Goal: Information Seeking & Learning: Learn about a topic

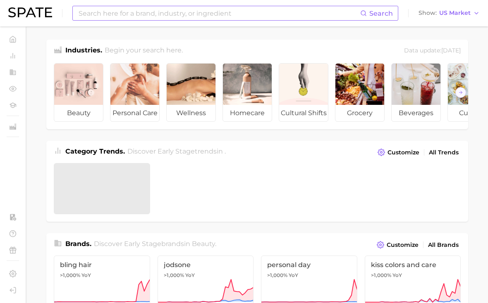
click at [196, 17] on input at bounding box center [219, 13] width 282 height 14
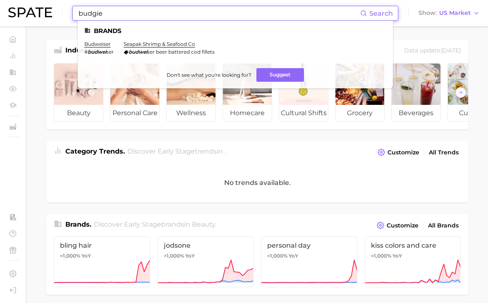
drag, startPoint x: 103, startPoint y: 27, endPoint x: 96, endPoint y: 44, distance: 18.2
click at [96, 44] on div "Industries. Begin your search here. Data update: [DATE]" at bounding box center [256, 48] width 421 height 17
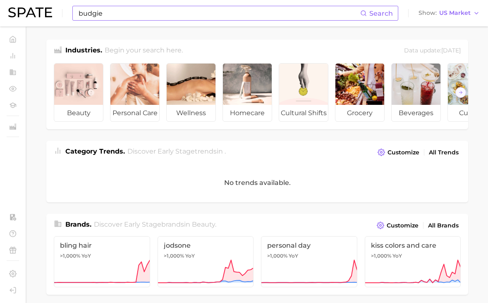
click at [103, 15] on input "budgie" at bounding box center [219, 13] width 282 height 14
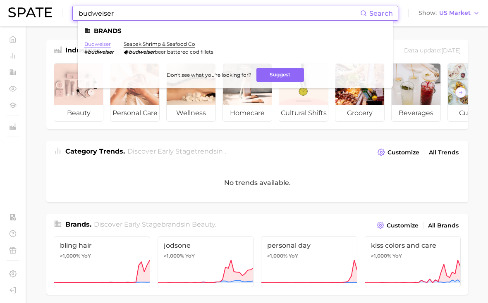
type input "budweiser"
click at [106, 43] on link "budweiser" at bounding box center [97, 44] width 26 height 6
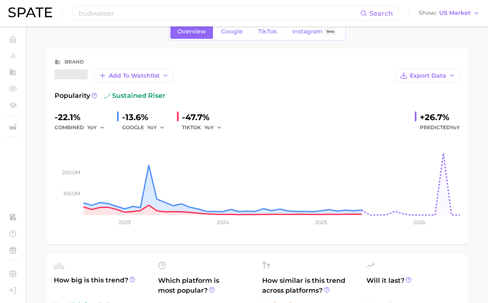
scroll to position [21, 0]
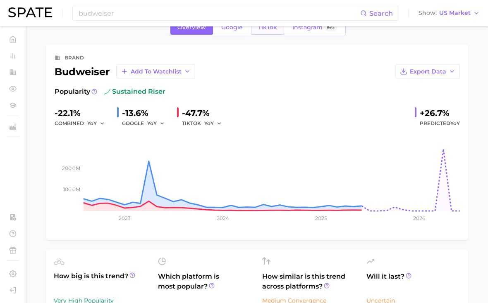
click at [264, 29] on span "TikTok" at bounding box center [267, 27] width 19 height 7
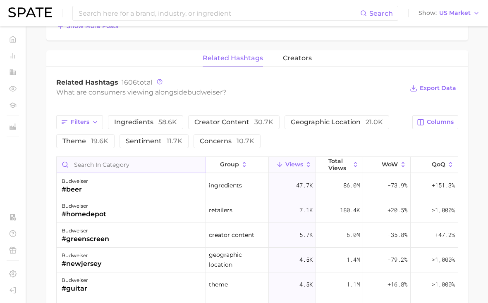
click at [171, 168] on input "Search in category" at bounding box center [131, 165] width 149 height 16
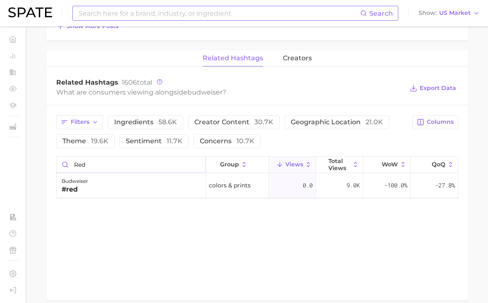
type input "red"
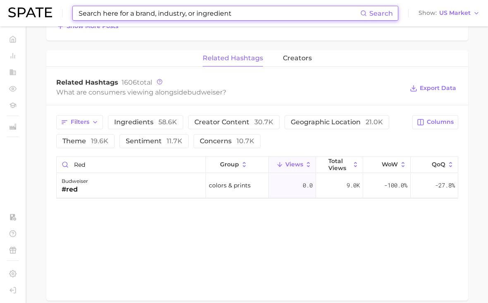
click at [178, 17] on input at bounding box center [219, 13] width 282 height 14
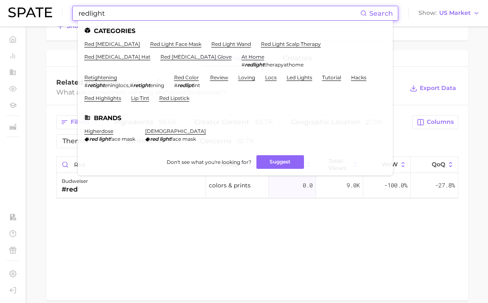
click at [106, 15] on input "redlight" at bounding box center [219, 13] width 282 height 14
click at [153, 17] on input "redlight" at bounding box center [219, 13] width 282 height 14
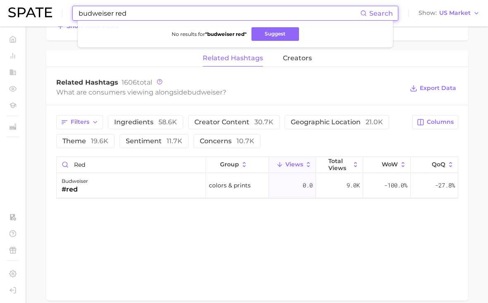
click at [134, 10] on input "budweiser red" at bounding box center [219, 13] width 282 height 14
click at [286, 33] on button "Suggest" at bounding box center [282, 34] width 48 height 14
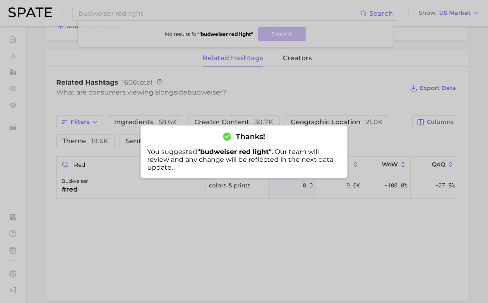
click at [78, 14] on div at bounding box center [244, 151] width 488 height 303
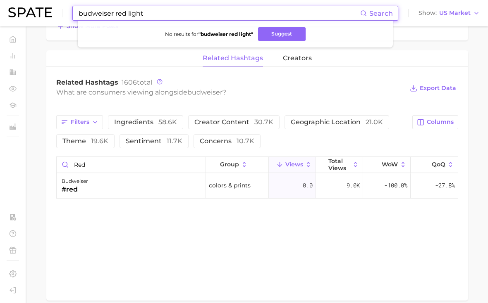
click at [79, 14] on input "budweiser red light" at bounding box center [219, 13] width 282 height 14
type input "#budweiserredlight"
click at [264, 31] on button "Suggest" at bounding box center [282, 34] width 48 height 14
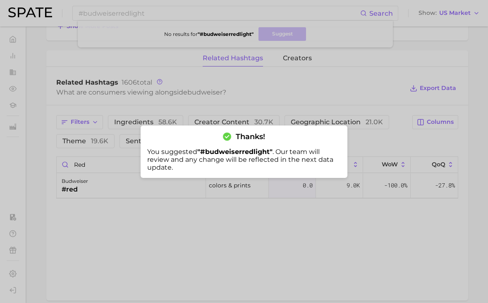
click at [309, 105] on div at bounding box center [244, 151] width 488 height 303
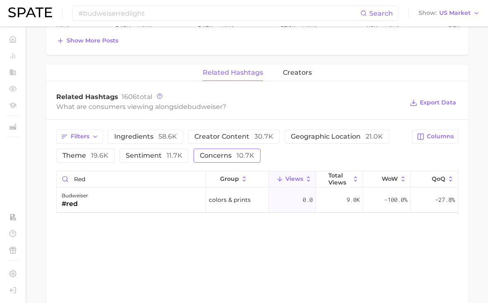
scroll to position [545, 0]
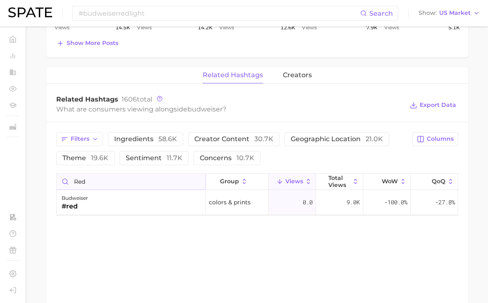
click at [131, 184] on input "red" at bounding box center [131, 182] width 149 height 16
type input "red light"
click at [140, 185] on input "red light" at bounding box center [131, 182] width 149 height 16
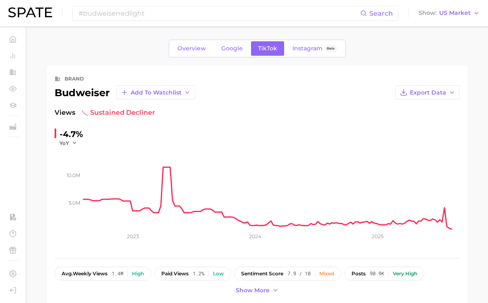
scroll to position [0, 0]
click at [242, 53] on link "Google" at bounding box center [232, 48] width 36 height 14
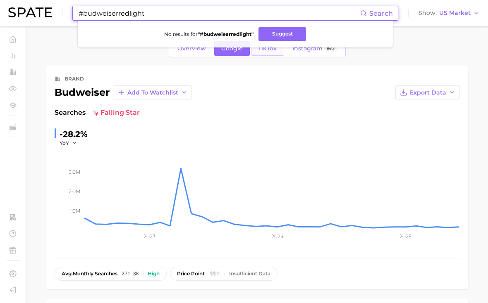
click at [274, 54] on link "TikTok" at bounding box center [267, 48] width 33 height 14
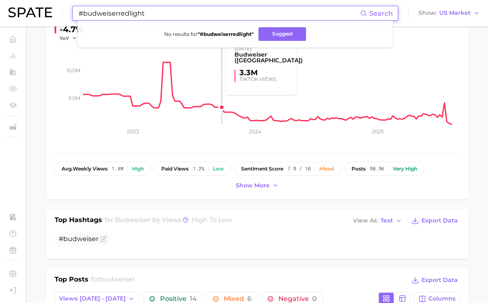
scroll to position [238, 0]
